Goal: Find specific page/section: Find specific page/section

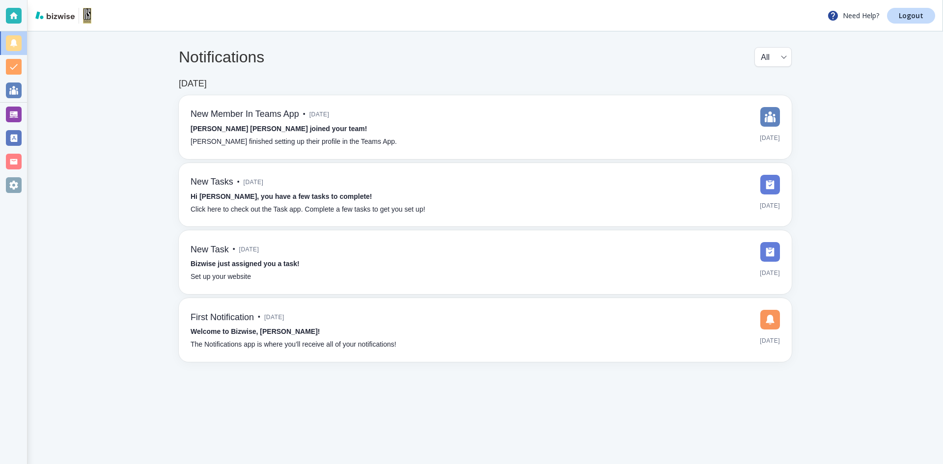
click at [107, 87] on main "Notifications All all ​ [DATE] New Member In Teams App • [DATE] [PERSON_NAME] […" at bounding box center [484, 247] width 915 height 432
click at [15, 118] on div at bounding box center [14, 115] width 16 height 16
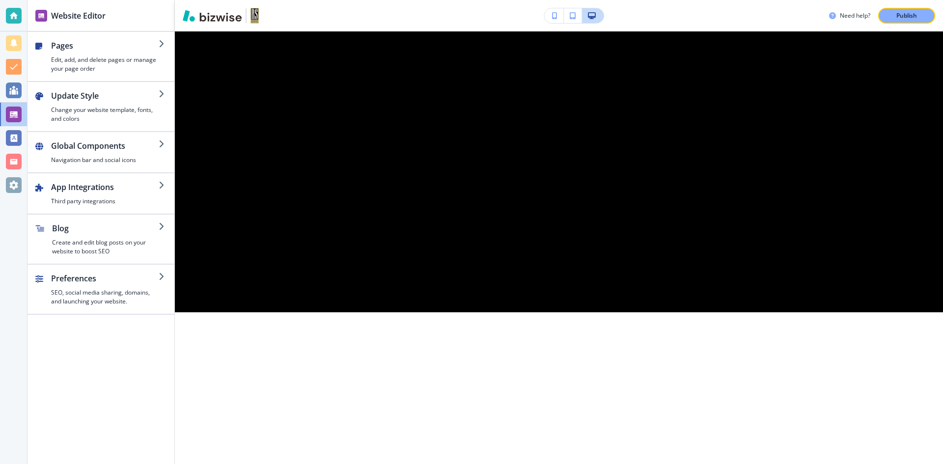
scroll to position [4025, 0]
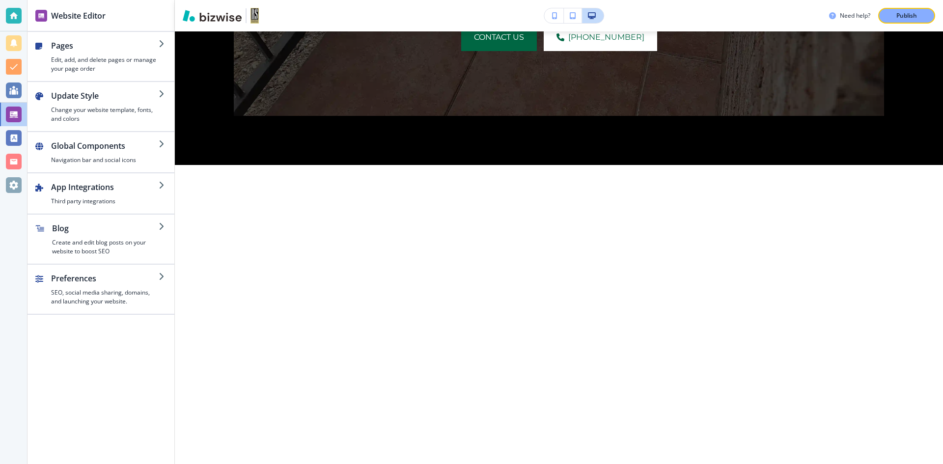
click at [107, 399] on div "Pages Edit, add, and delete pages or manage your page order Update Style Change…" at bounding box center [100, 248] width 147 height 432
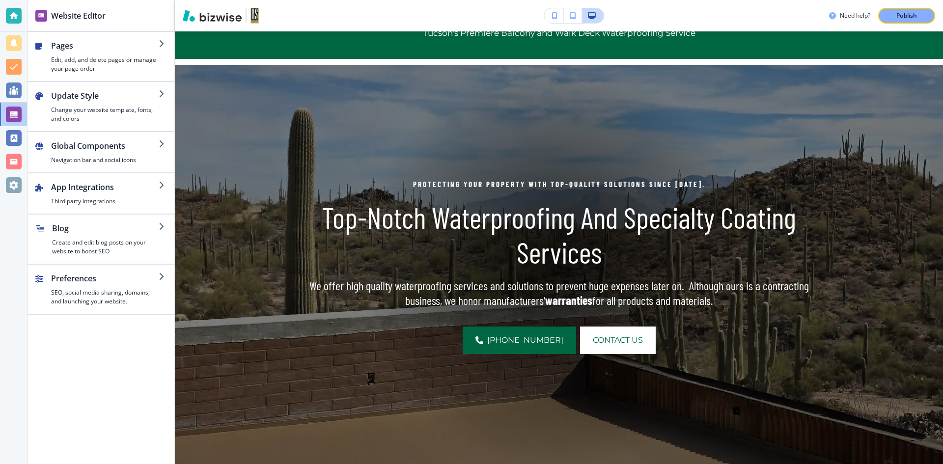
scroll to position [0, 0]
